Goal: Find specific page/section: Find specific page/section

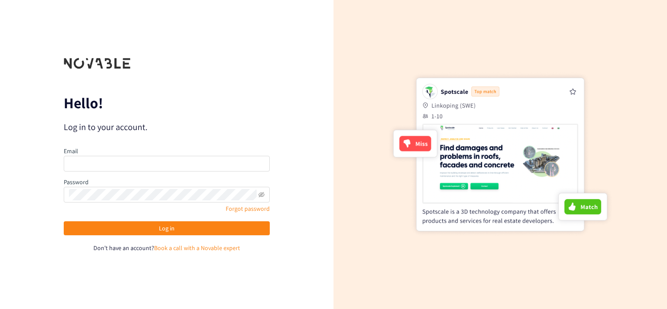
click at [185, 149] on div "Email" at bounding box center [167, 158] width 206 height 25
click at [182, 157] on input "email" at bounding box center [167, 164] width 206 height 16
type input "weil.jd@pg.com"
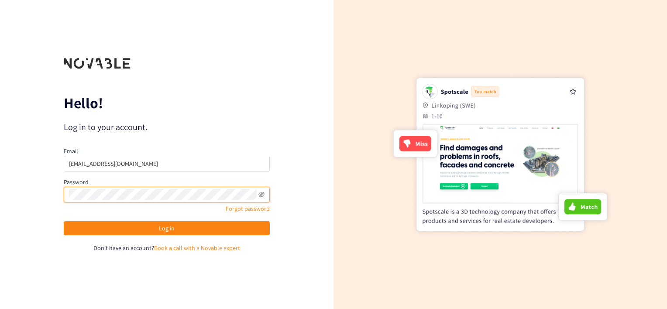
click at [64, 221] on button "Log in" at bounding box center [167, 228] width 206 height 14
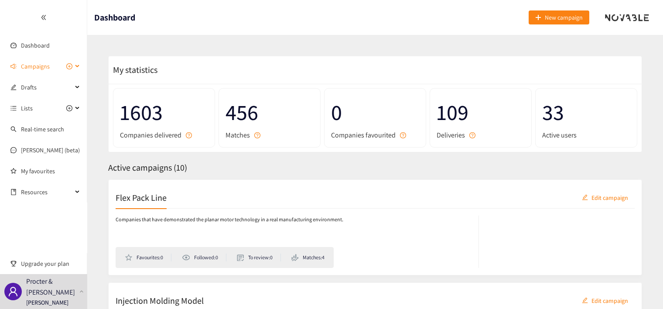
click at [77, 66] on icon at bounding box center [78, 66] width 4 height 0
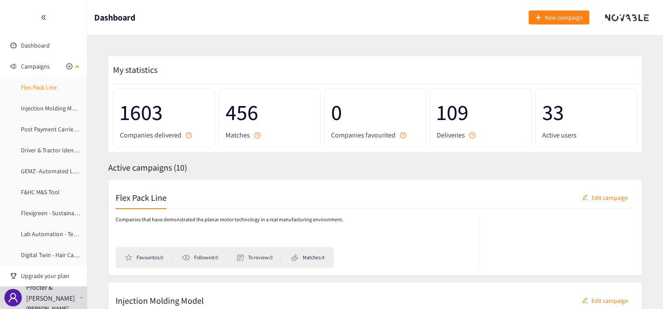
click at [52, 89] on link "Flex Pack Line" at bounding box center [39, 87] width 36 height 8
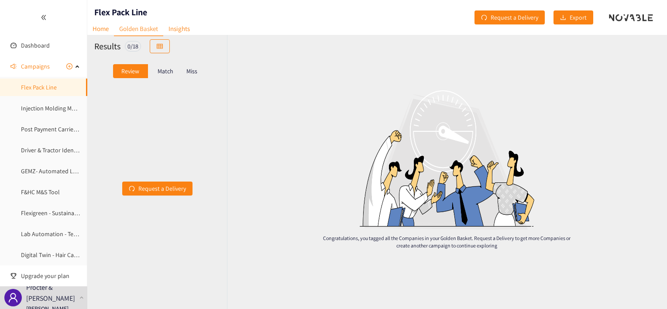
click at [168, 73] on p "Match" at bounding box center [165, 71] width 16 height 7
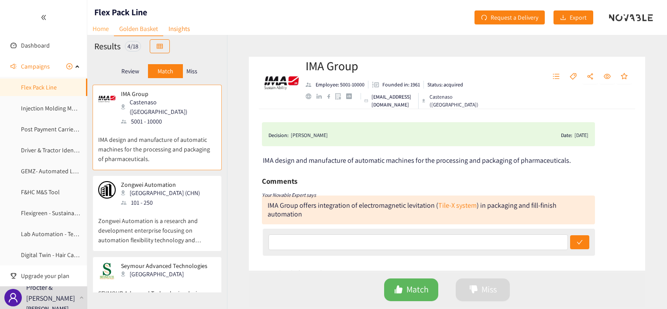
click at [106, 31] on link "Home" at bounding box center [100, 29] width 27 height 14
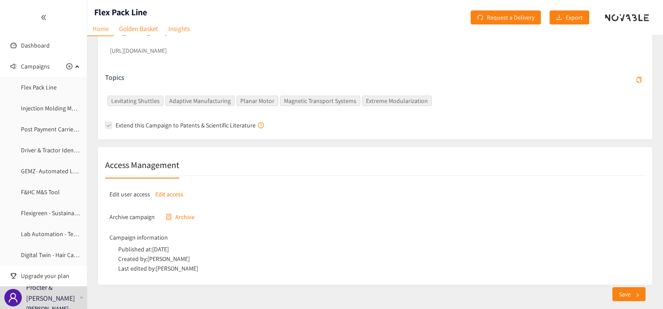
scroll to position [436, 0]
